Goal: Obtain resource: Download file/media

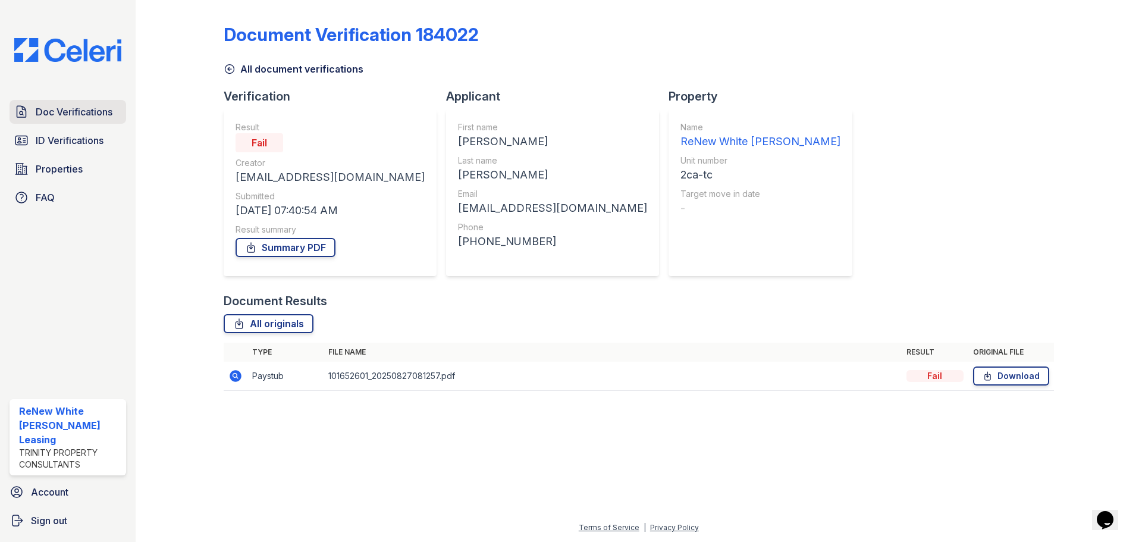
click at [76, 106] on span "Doc Verifications" at bounding box center [74, 112] width 77 height 14
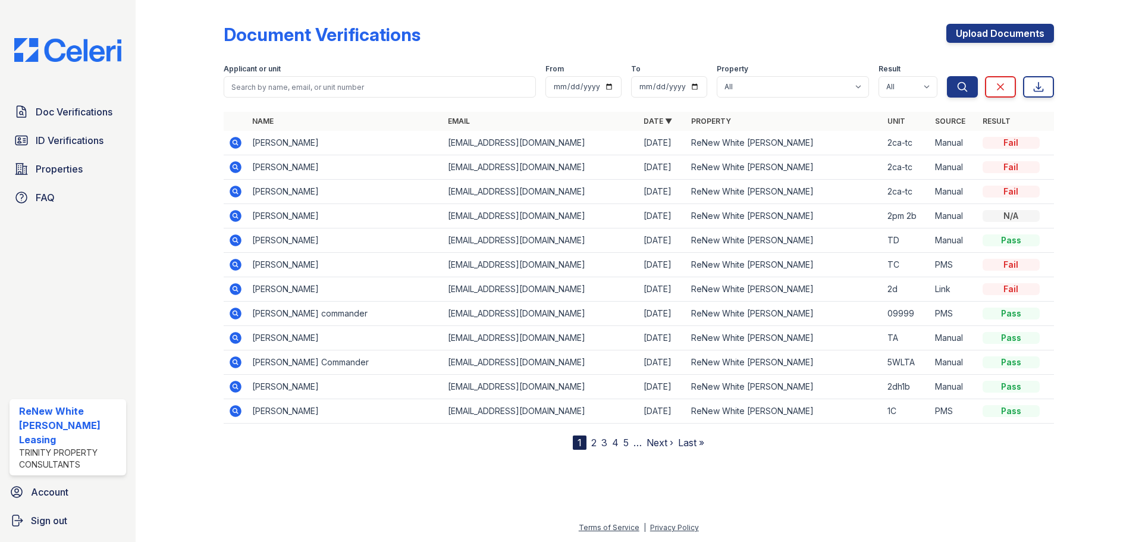
click at [233, 412] on icon at bounding box center [235, 411] width 14 height 14
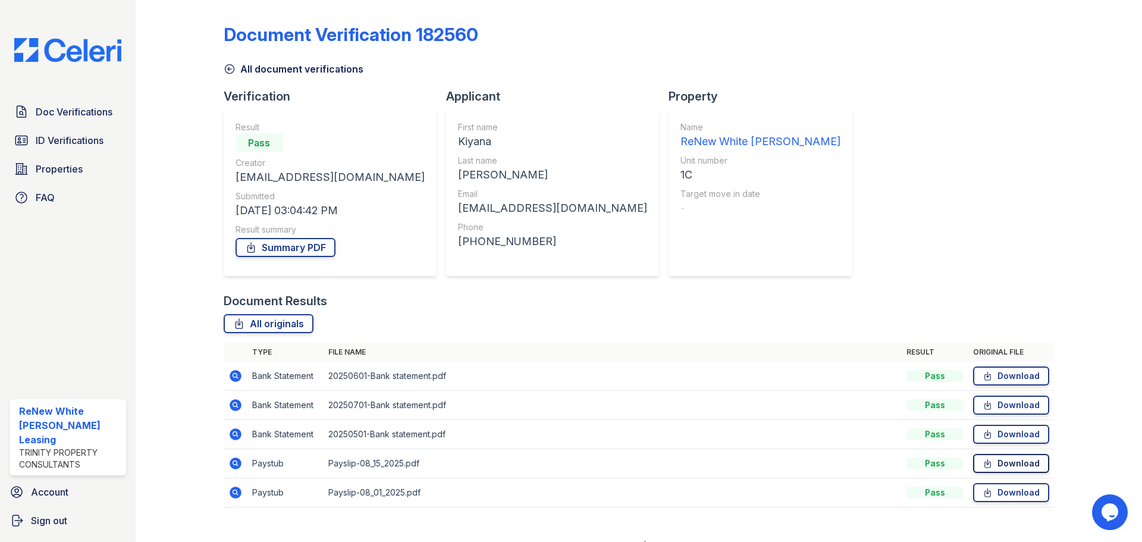
click at [989, 463] on link "Download" at bounding box center [1011, 463] width 76 height 19
click at [983, 492] on icon at bounding box center [988, 493] width 10 height 12
click at [310, 253] on link "Summary PDF" at bounding box center [286, 247] width 100 height 19
click at [77, 112] on span "Doc Verifications" at bounding box center [74, 112] width 77 height 14
